Goal: Task Accomplishment & Management: Manage account settings

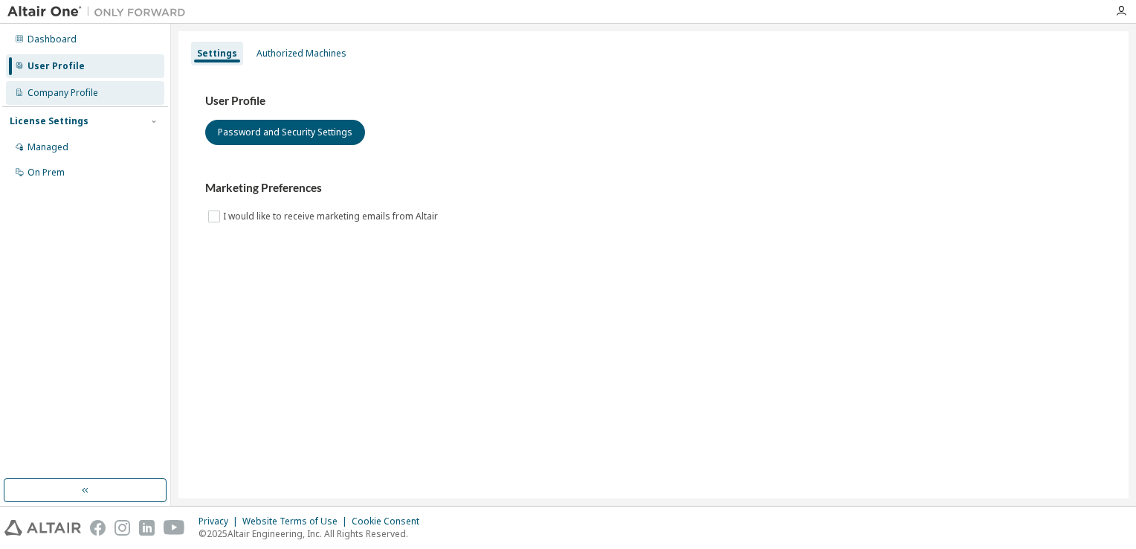
click at [66, 88] on div "Company Profile" at bounding box center [63, 93] width 71 height 12
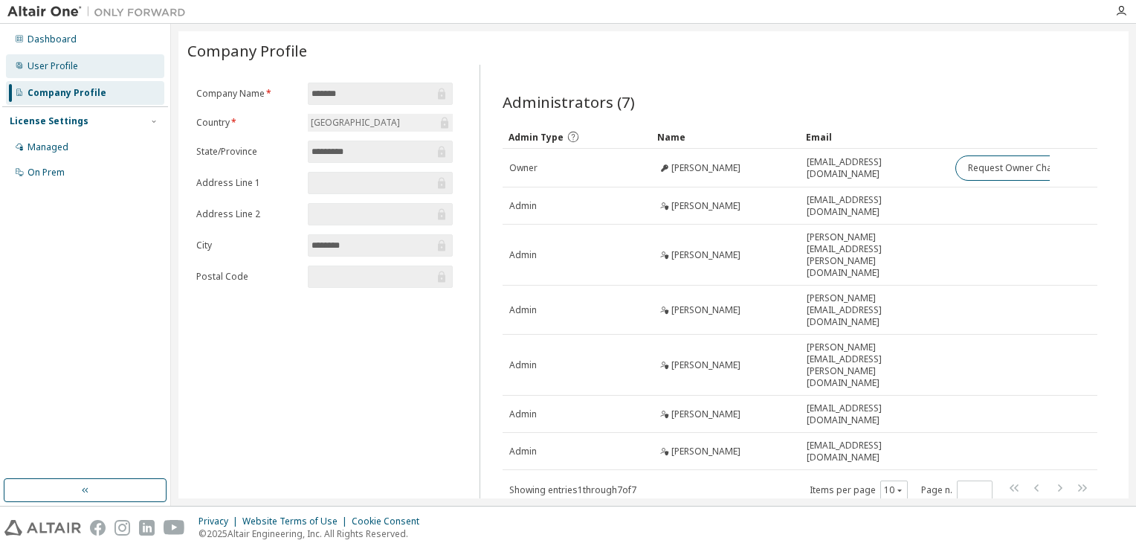
click at [54, 67] on div "User Profile" at bounding box center [53, 66] width 51 height 12
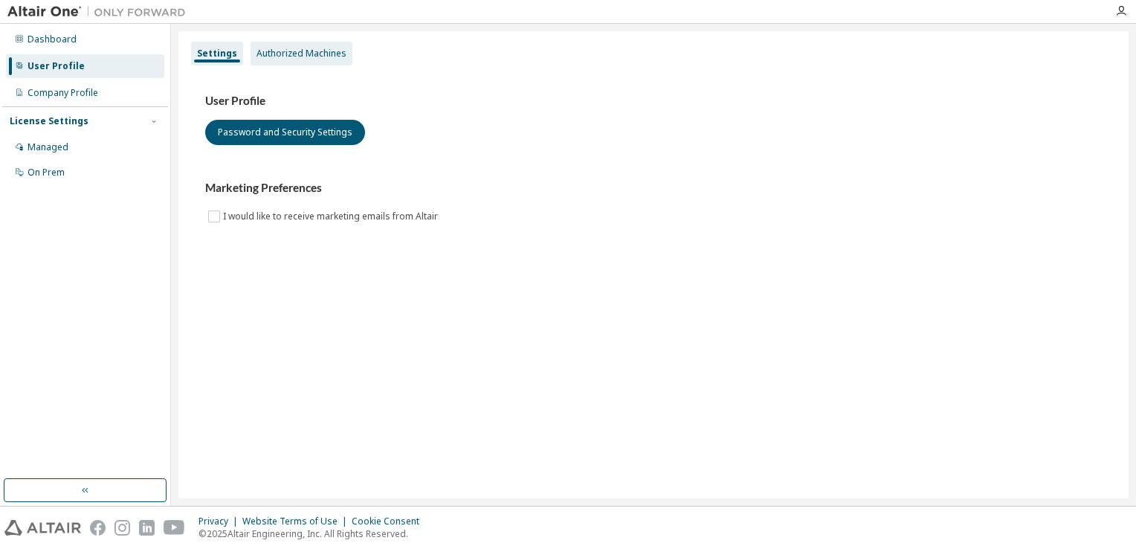
click at [325, 52] on div "Authorized Machines" at bounding box center [302, 54] width 90 height 12
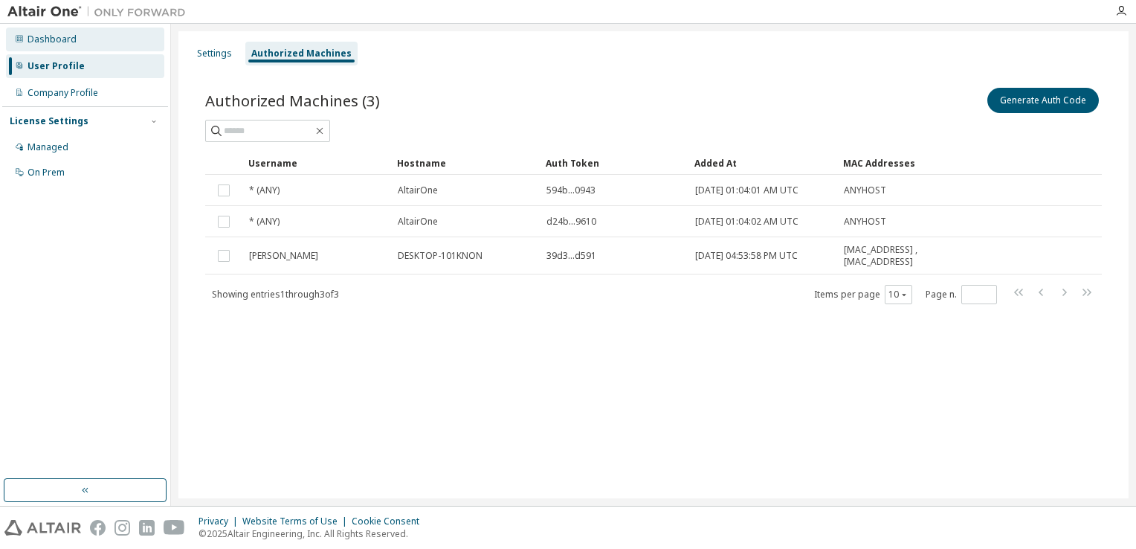
click at [51, 36] on div "Dashboard" at bounding box center [52, 39] width 49 height 12
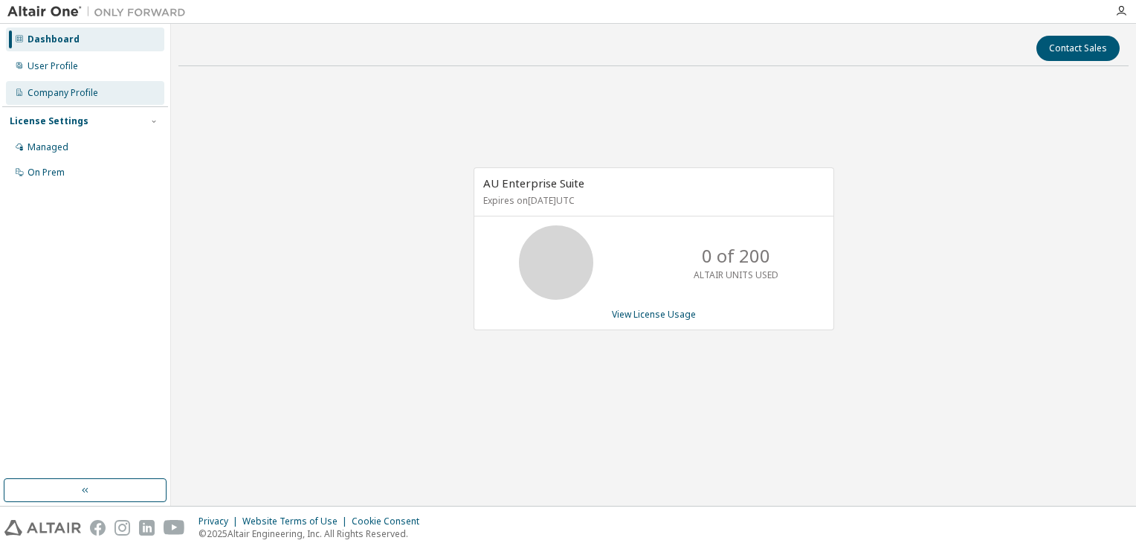
click at [55, 99] on div "Company Profile" at bounding box center [85, 93] width 158 height 24
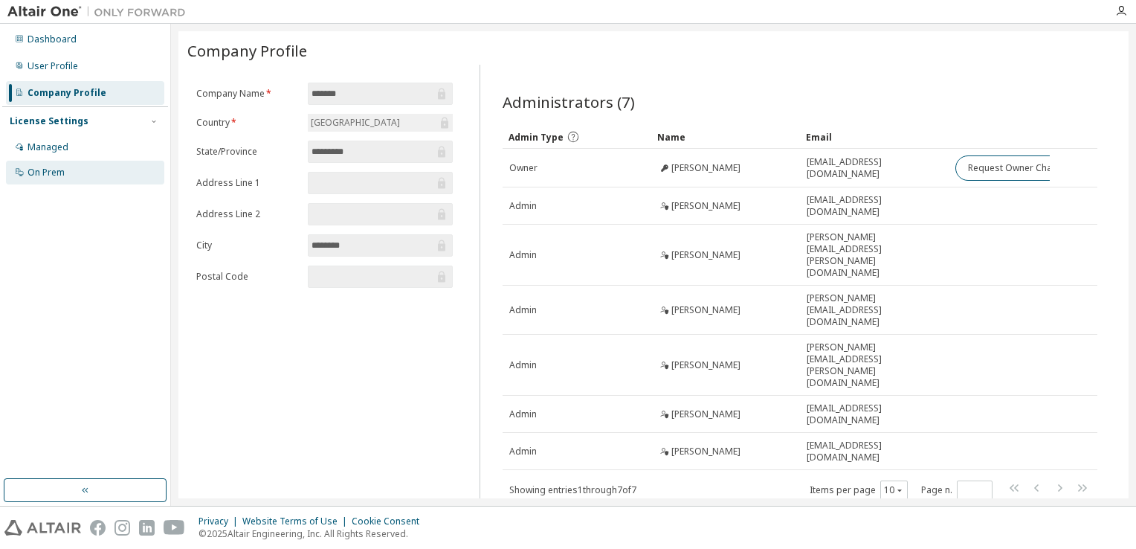
click at [64, 170] on div "On Prem" at bounding box center [46, 173] width 37 height 12
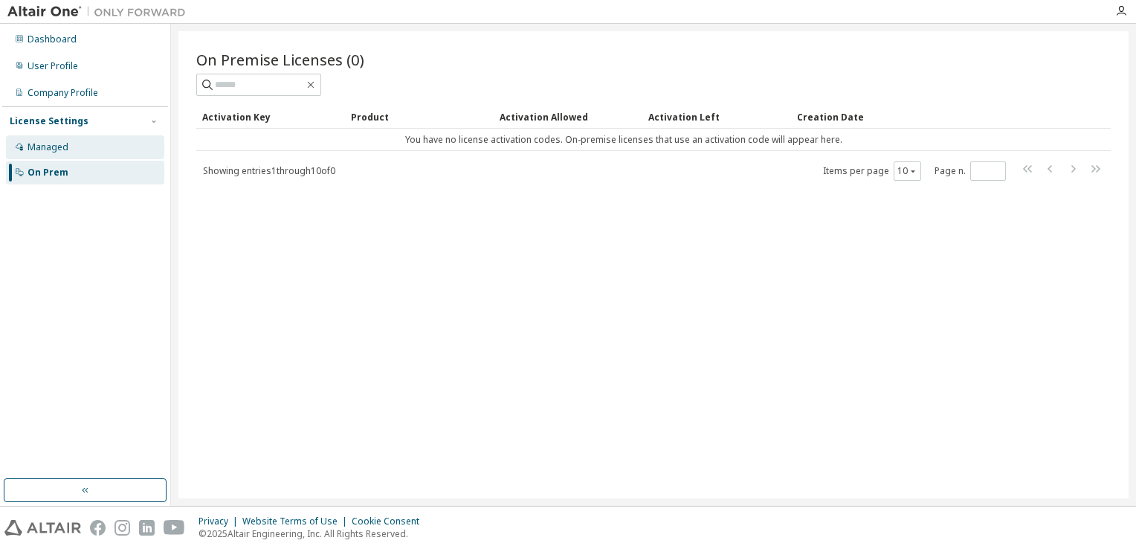
click at [65, 147] on div "Managed" at bounding box center [48, 147] width 41 height 12
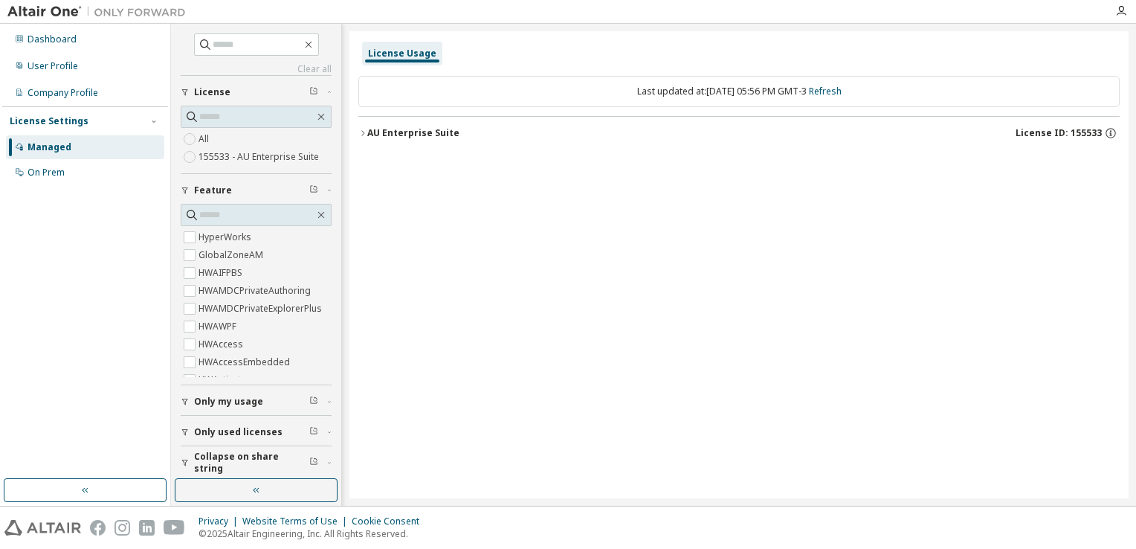
click at [1127, 13] on div at bounding box center [1122, 11] width 30 height 12
click at [1118, 11] on icon "button" at bounding box center [1122, 11] width 12 height 12
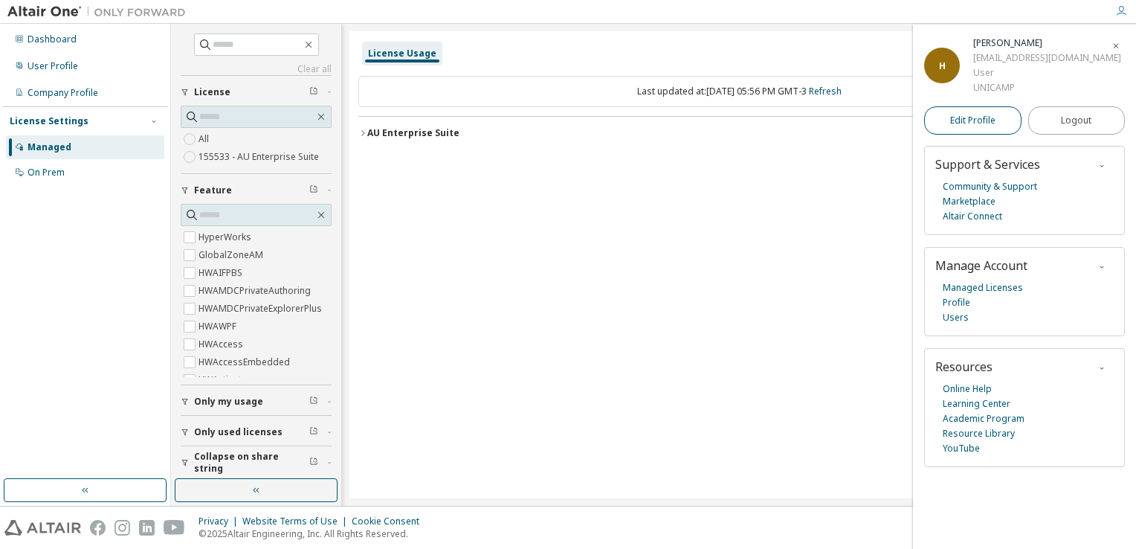
click at [991, 115] on span "Edit Profile" at bounding box center [972, 121] width 45 height 12
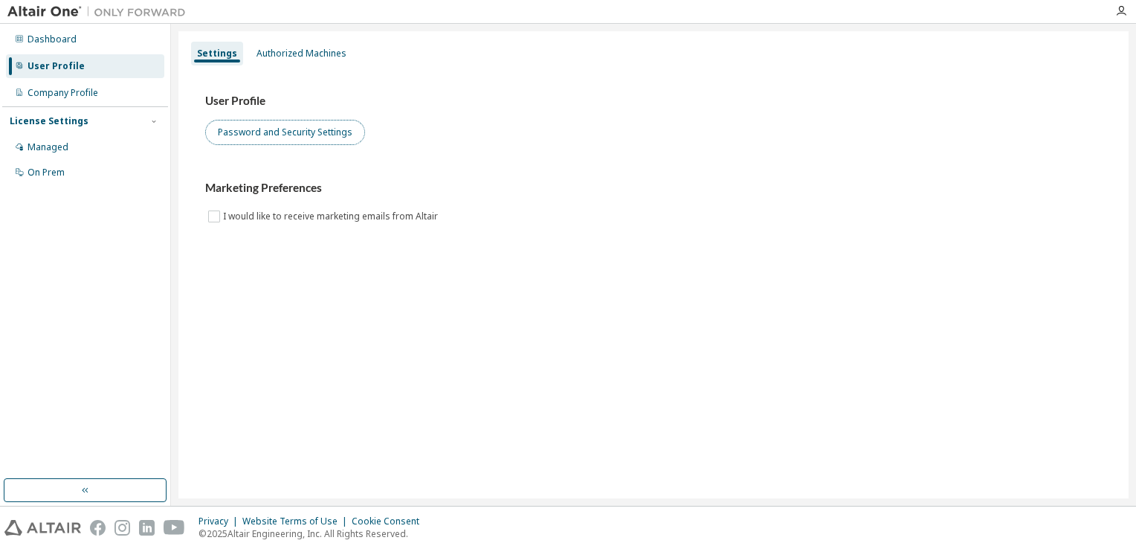
click at [294, 135] on button "Password and Security Settings" at bounding box center [285, 132] width 160 height 25
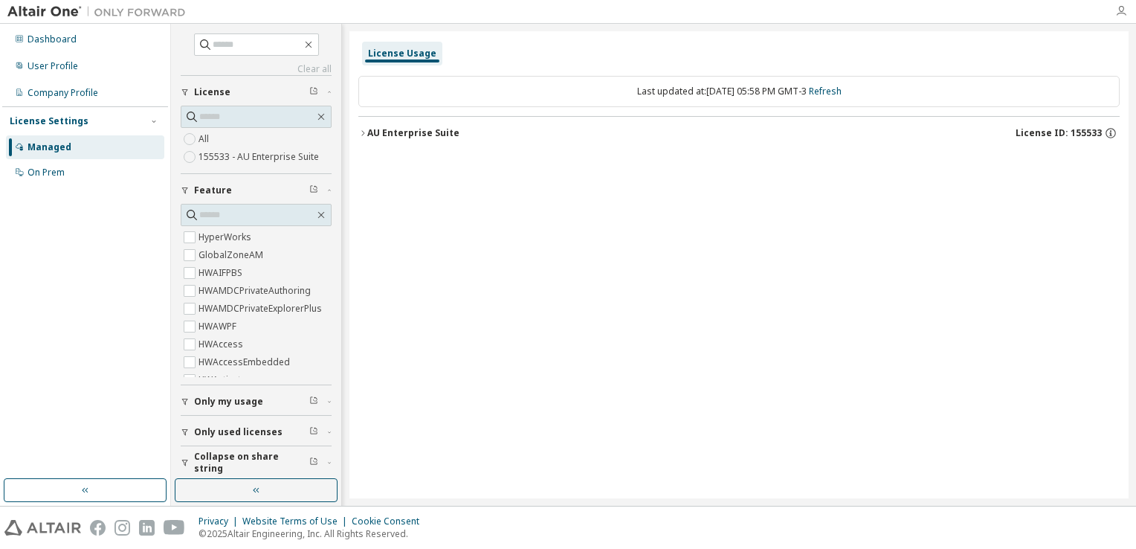
click at [1116, 13] on icon "button" at bounding box center [1122, 11] width 12 height 12
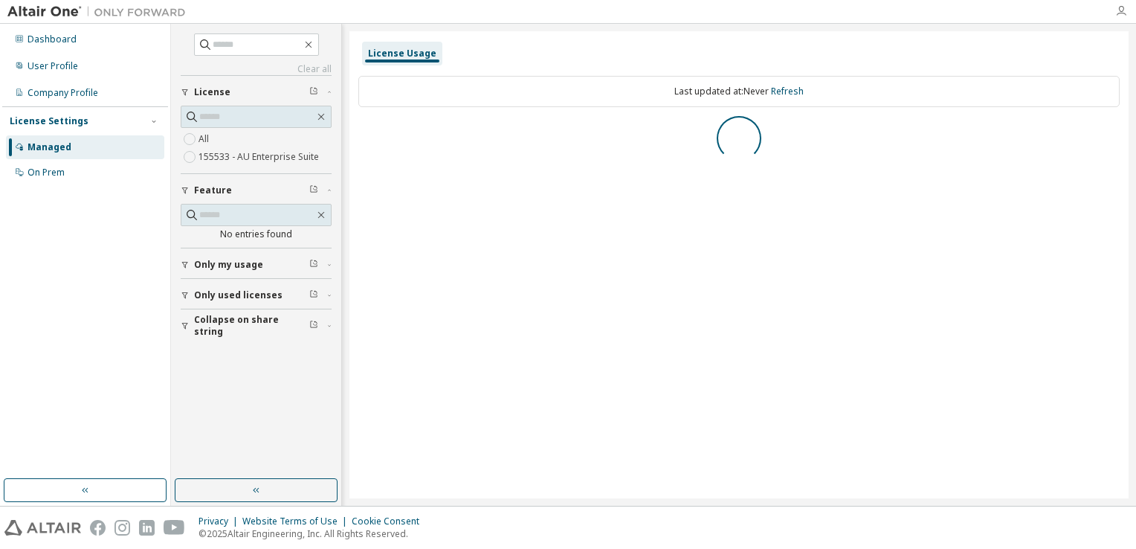
click at [1117, 16] on icon "button" at bounding box center [1122, 11] width 12 height 12
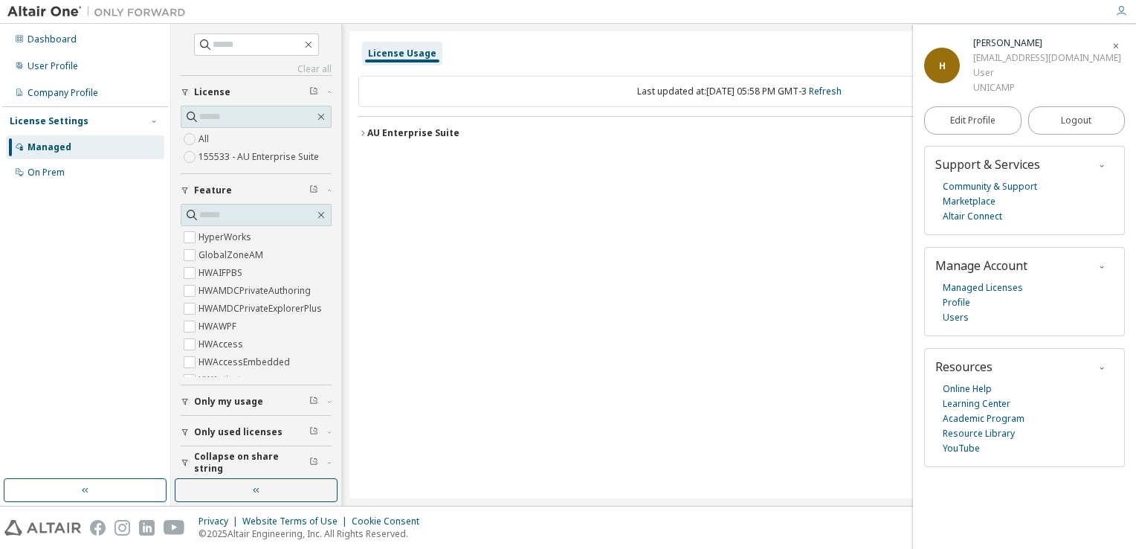
click at [692, 185] on div "License Usage Last updated at: Sat 2025-10-11 05:58 PM GMT-3 Refresh AU Enterpr…" at bounding box center [739, 264] width 779 height 467
